Goal: Manage account settings

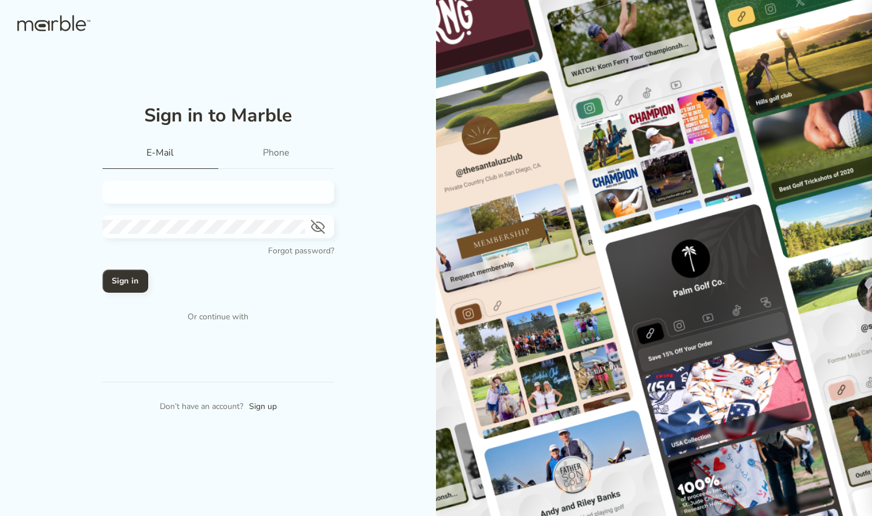
type input "contact@marble.app"
click at [134, 285] on h4 "Sign in" at bounding box center [125, 281] width 27 height 14
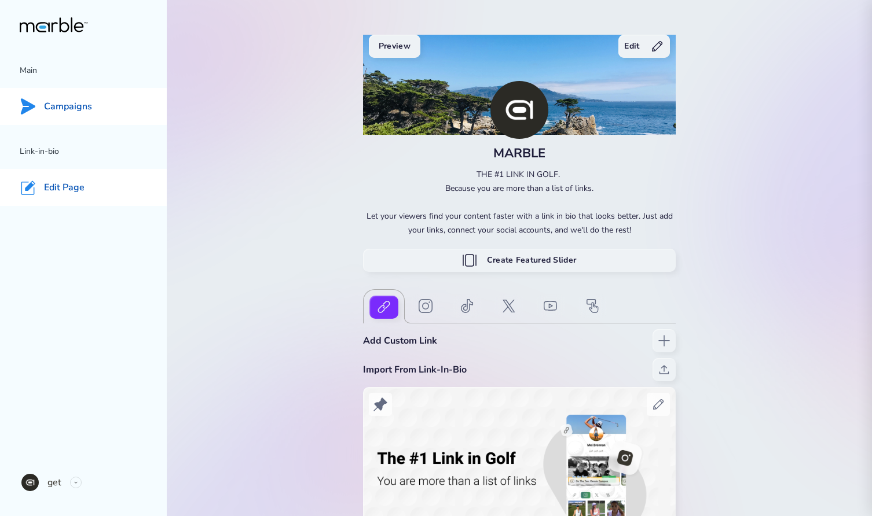
click at [81, 105] on p "Campaigns" at bounding box center [68, 107] width 48 height 12
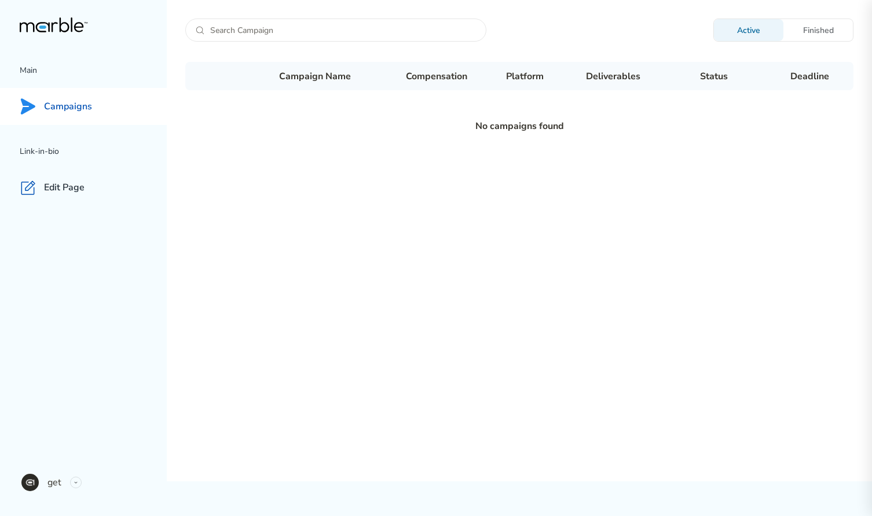
click at [825, 31] on div "Finished" at bounding box center [817, 30] width 69 height 11
click at [818, 36] on div "Finished" at bounding box center [817, 30] width 69 height 22
click at [76, 482] on icon at bounding box center [76, 483] width 6 height 6
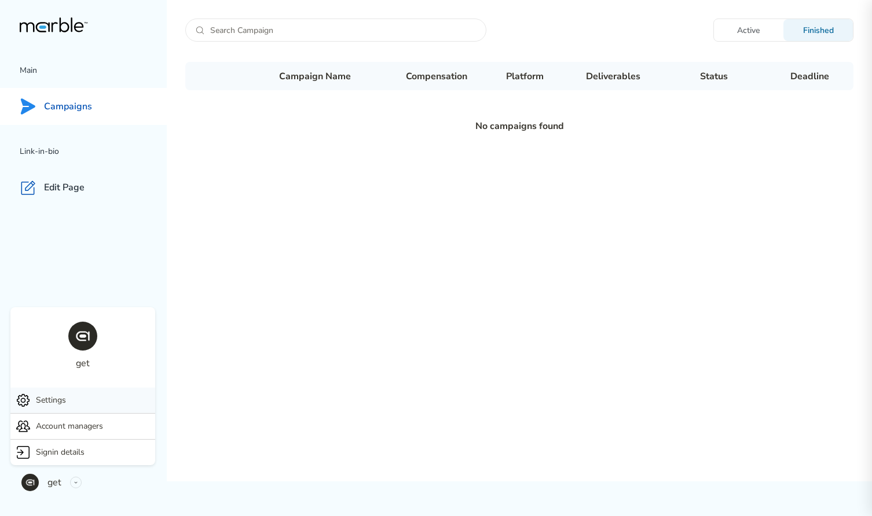
click at [70, 408] on div "Settings" at bounding box center [82, 400] width 145 height 25
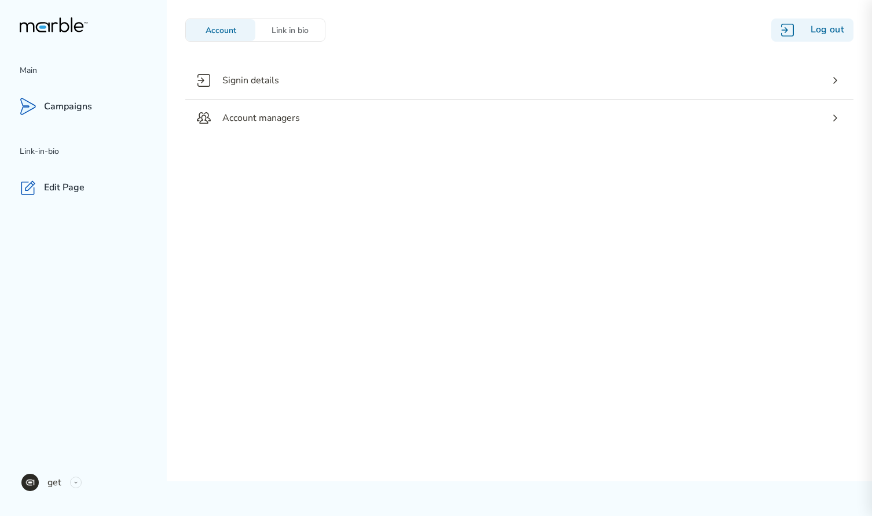
click at [829, 33] on div "Log out" at bounding box center [812, 30] width 82 height 23
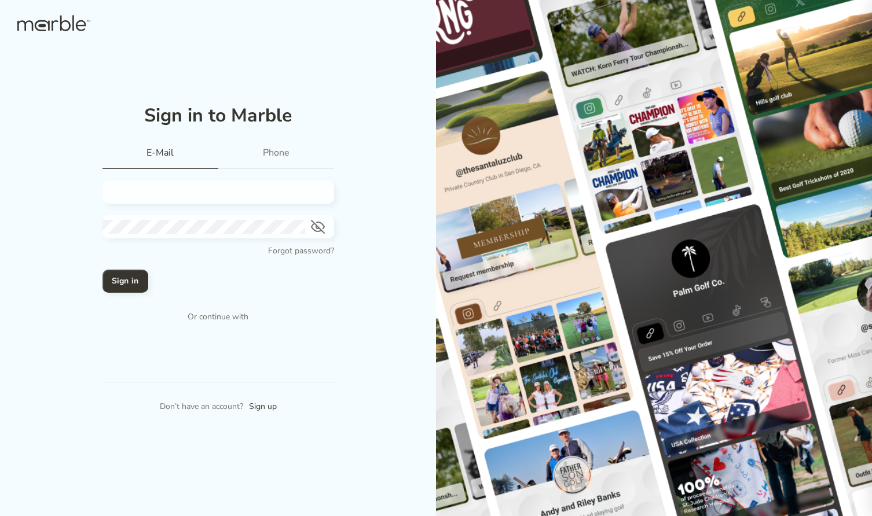
paste input "lalivingmagazine"
type input "lalivingmagazine"
type input "contact+"
